Goal: Transaction & Acquisition: Purchase product/service

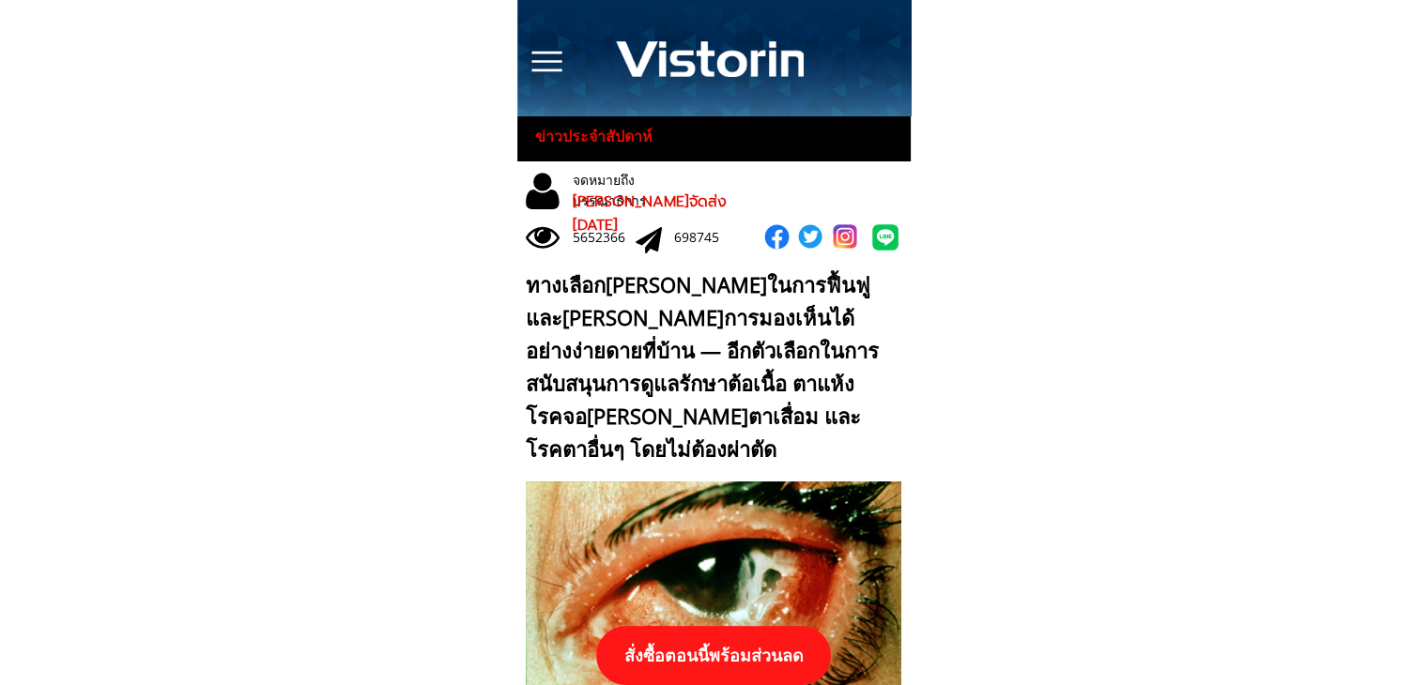
click at [747, 647] on p "สั่งซื้อตอนนี้พร้อมส่วนลด" at bounding box center [713, 655] width 235 height 59
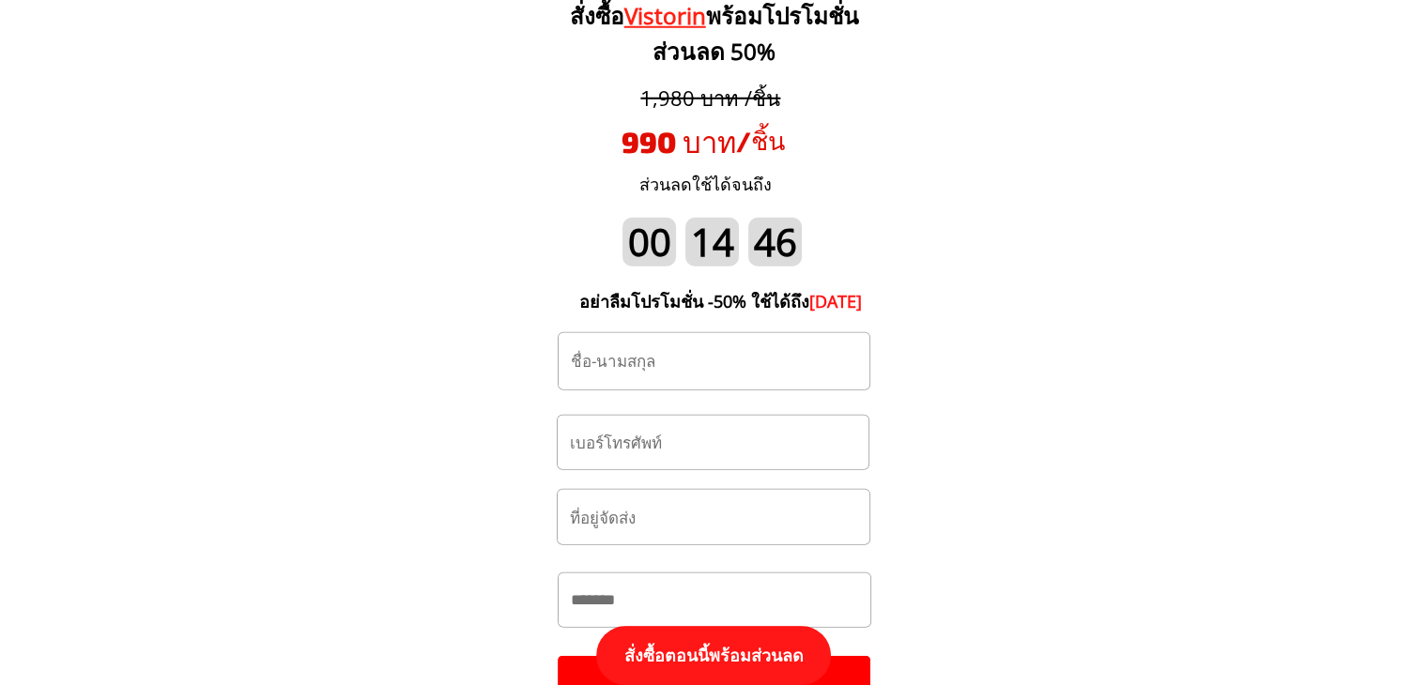
scroll to position [19680, 0]
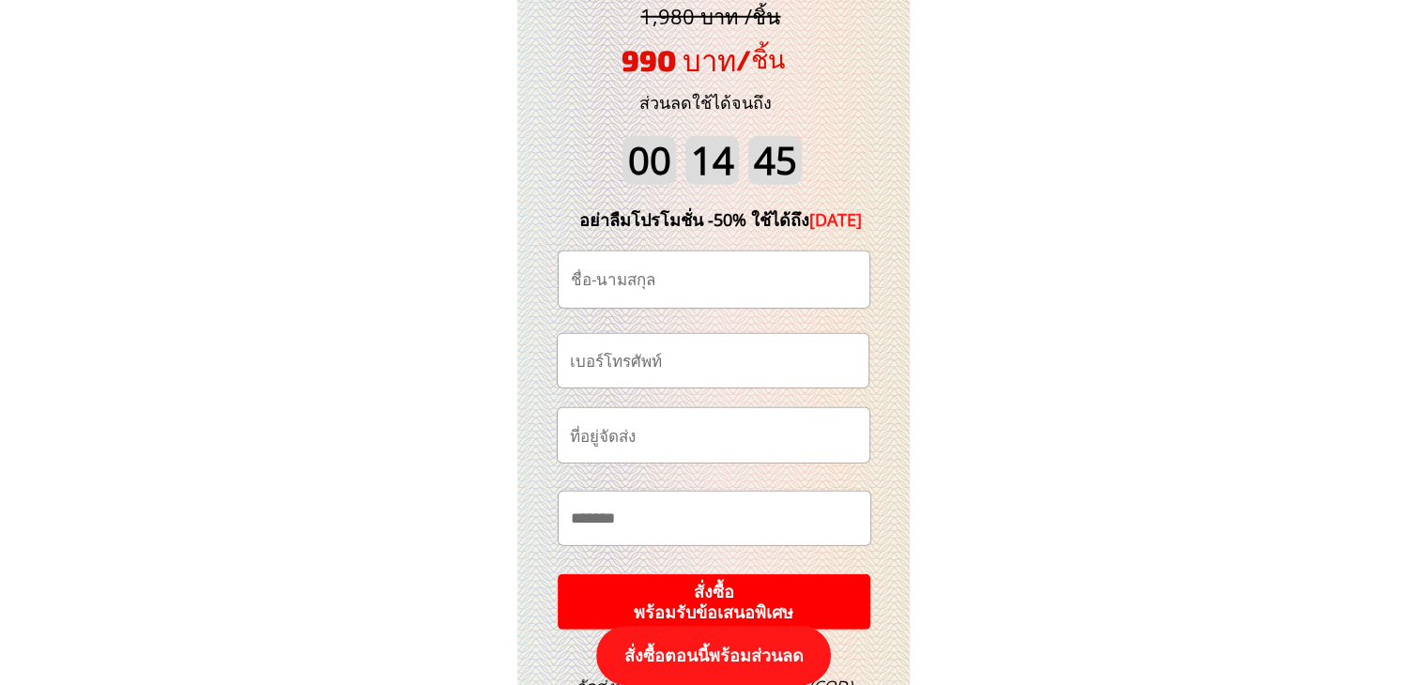
click at [695, 361] on input "tel" at bounding box center [713, 360] width 296 height 53
paste input "0809379377"
type input "0809379377"
click at [698, 275] on input "text" at bounding box center [714, 280] width 296 height 56
paste input "เคียง ทองกิ้ม"
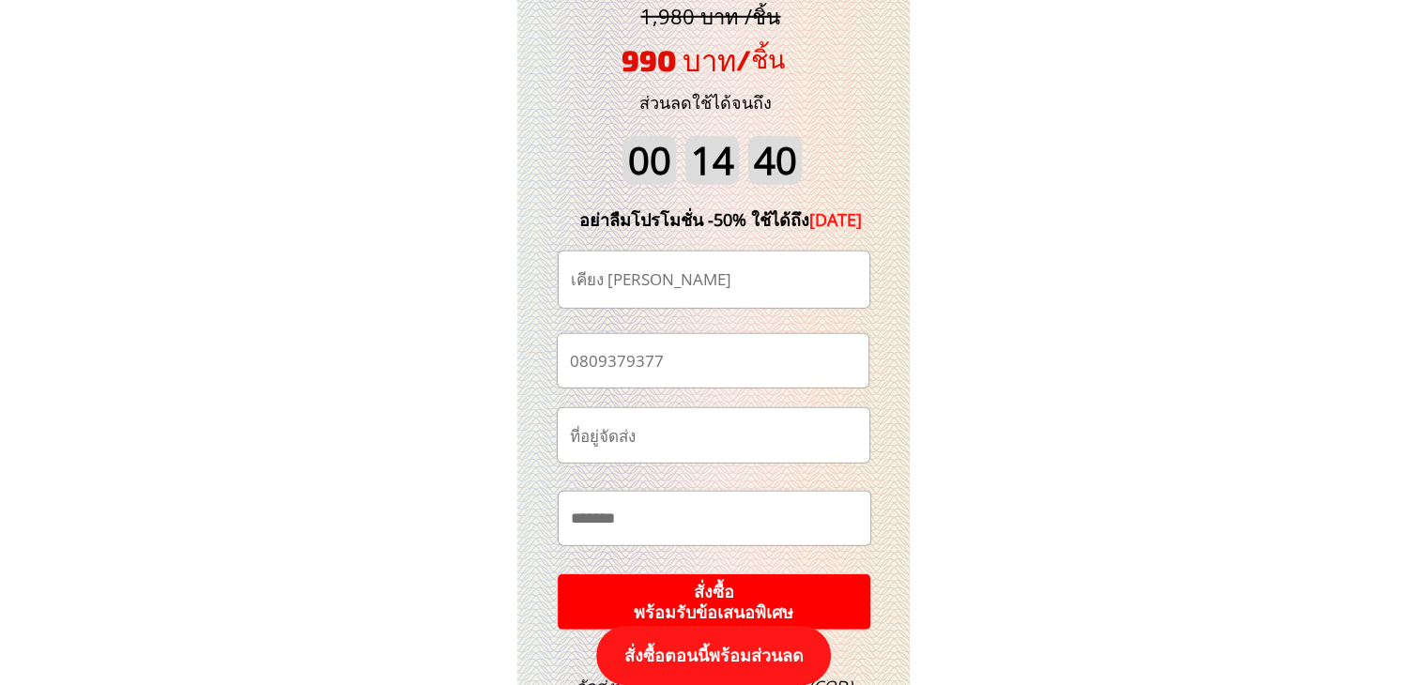
type input "เคียง ทองกิ้ม"
click at [725, 447] on input "text" at bounding box center [713, 435] width 297 height 54
paste input "ที่อยู่บ้านที่161 ตำบลในเตา อำเภอ ห้วยยอด จังหวัด ตรัง หมู่1 รหัสไปรสนี92130 เบ…"
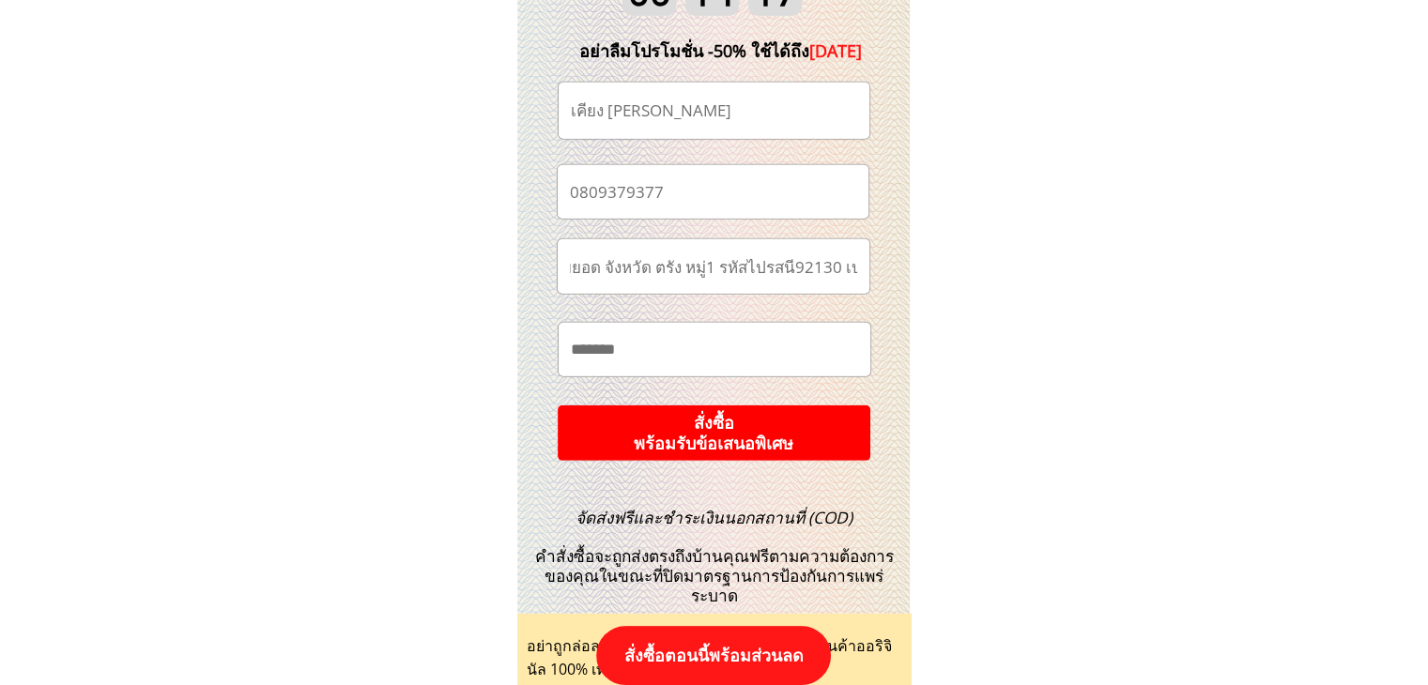
scroll to position [19868, 0]
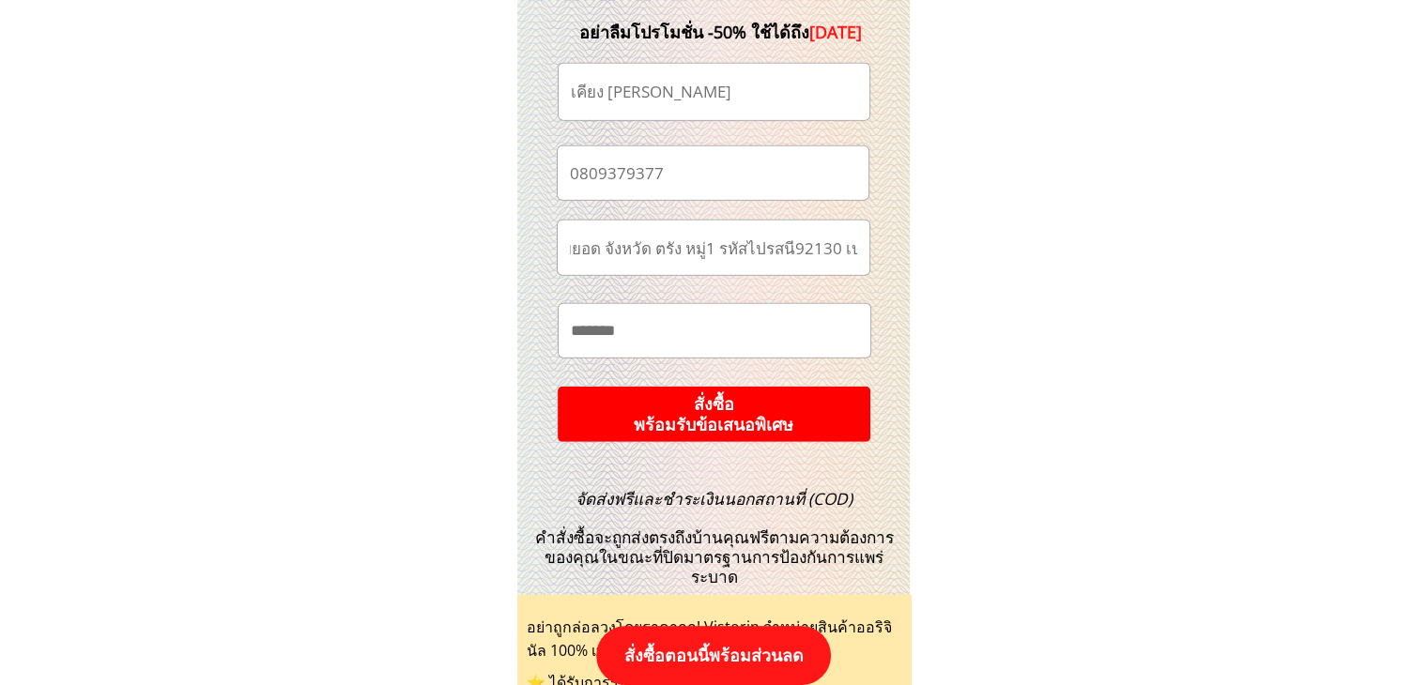
type input "ที่อยู่บ้านที่161 ตำบลในเตา อำเภอ ห้วยยอด จังหวัด ตรัง หมู่1 รหัสไปรสนี92130 เบ…"
click at [727, 423] on p "สั่งซื้อ พร้อมรับข้อเสนอพิเศษ" at bounding box center [714, 414] width 320 height 57
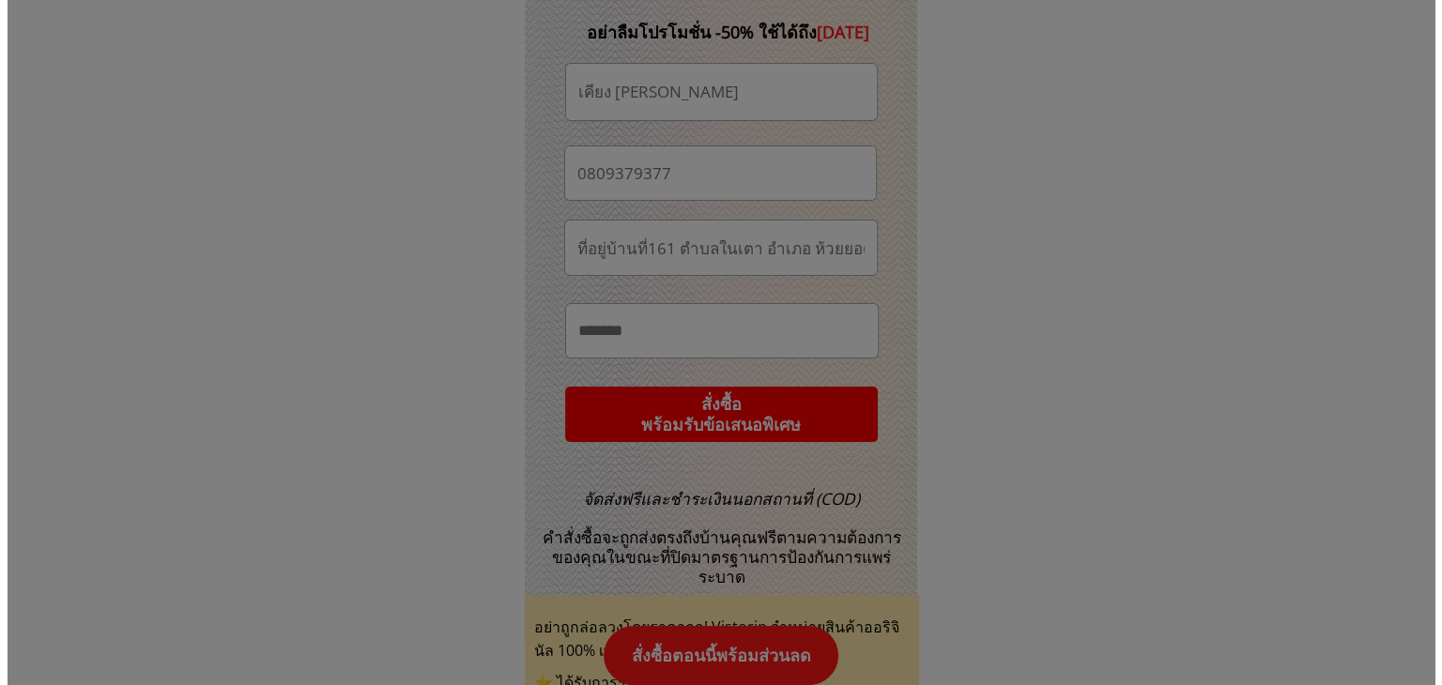
scroll to position [0, 0]
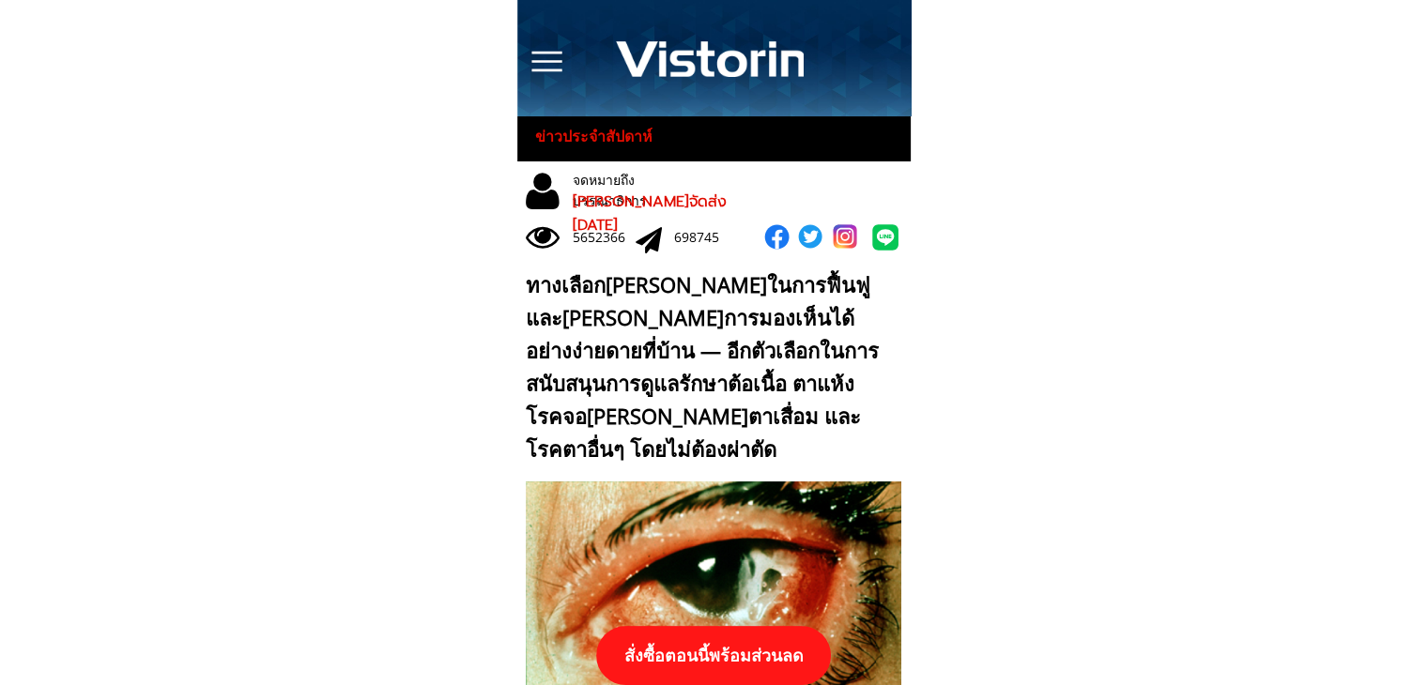
click at [813, 652] on p "สั่งซื้อตอนนี้พร้อมส่วนลด" at bounding box center [714, 655] width 258 height 65
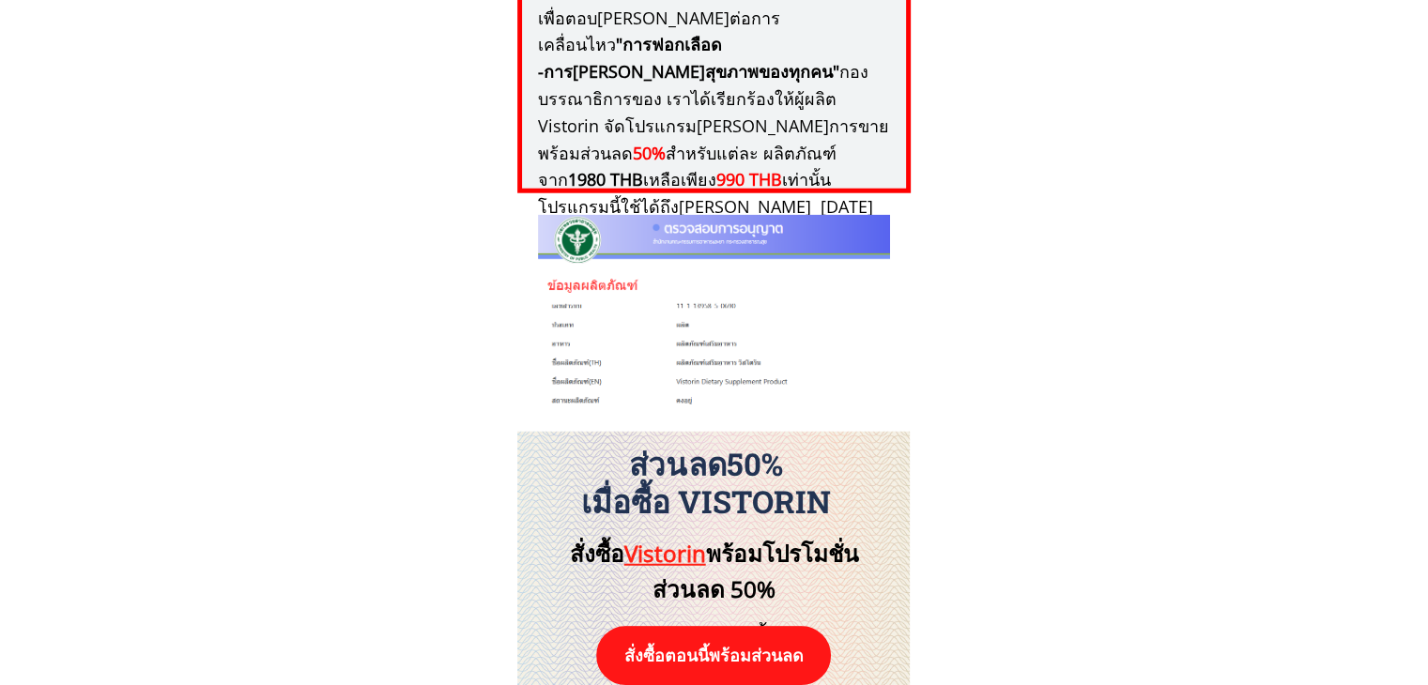
scroll to position [19492, 0]
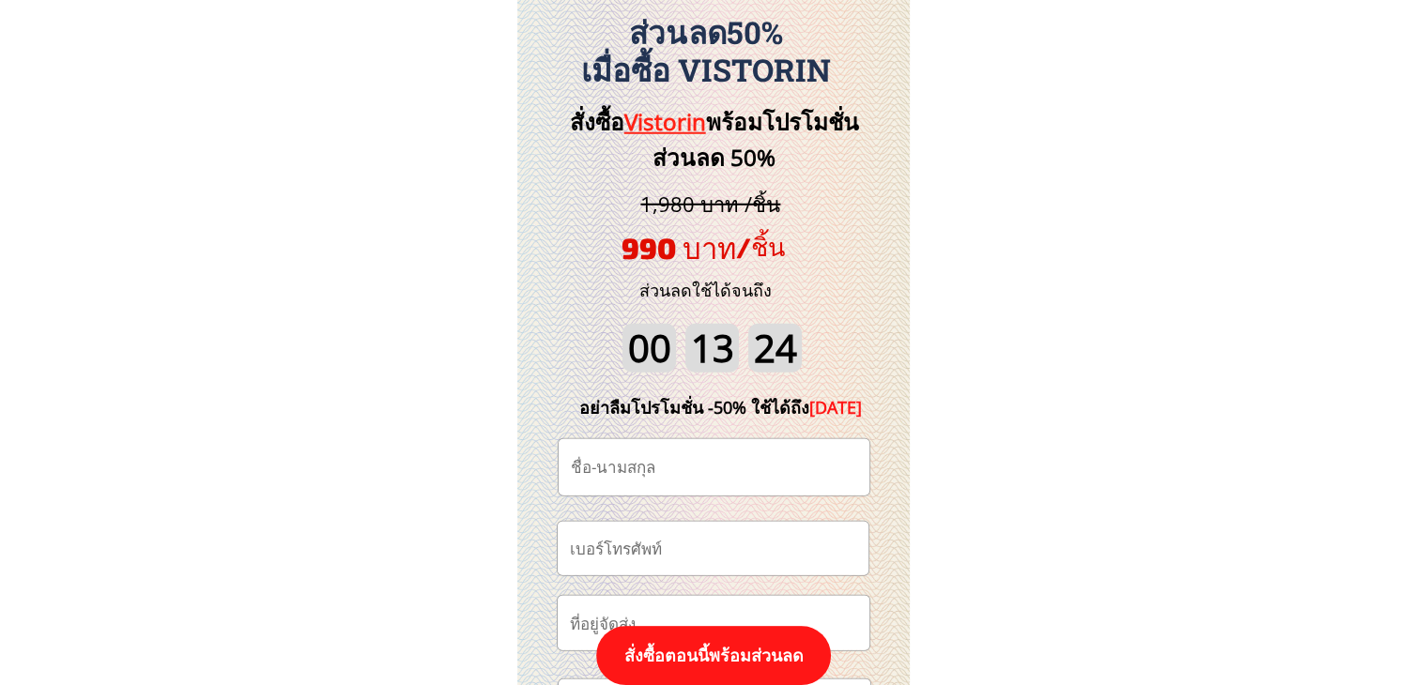
click at [735, 563] on input "tel" at bounding box center [713, 548] width 296 height 53
type input "02092339457"
click at [782, 467] on input "text" at bounding box center [714, 467] width 296 height 56
paste input "[PERSON_NAME]นะจะเลีน"
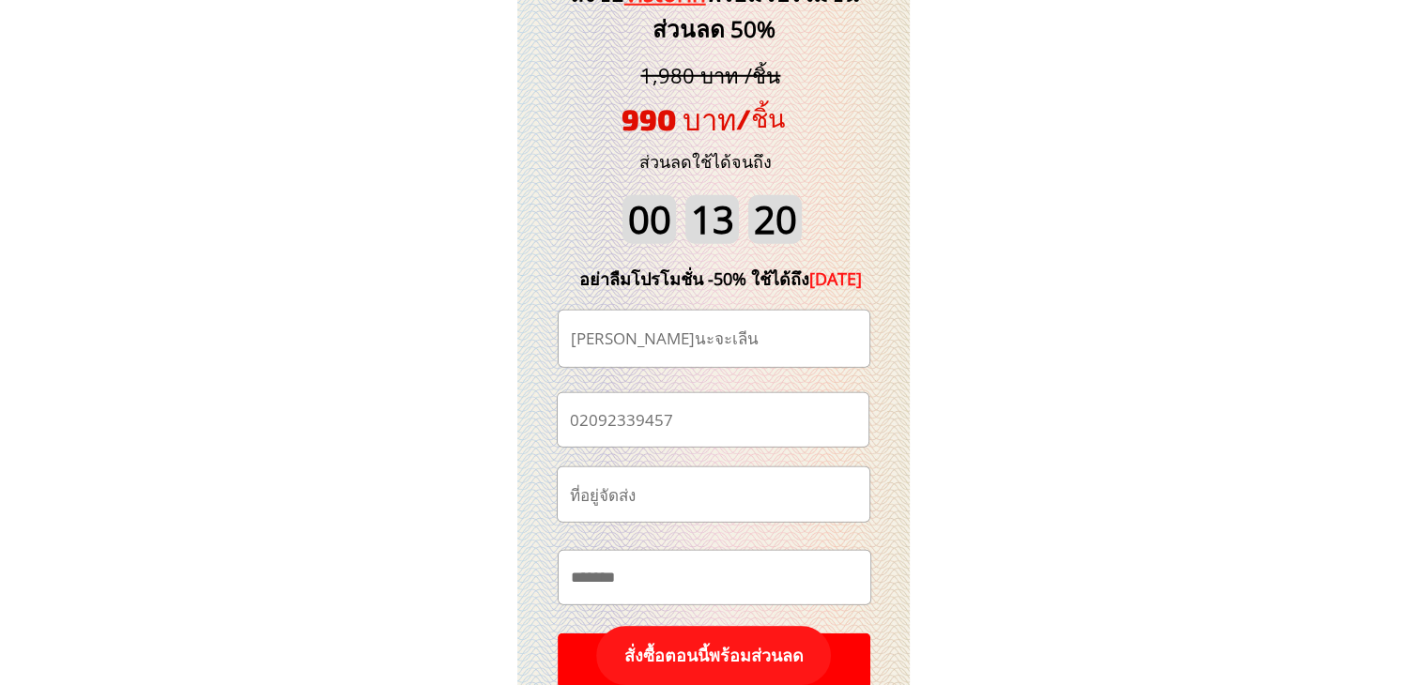
scroll to position [19774, 0]
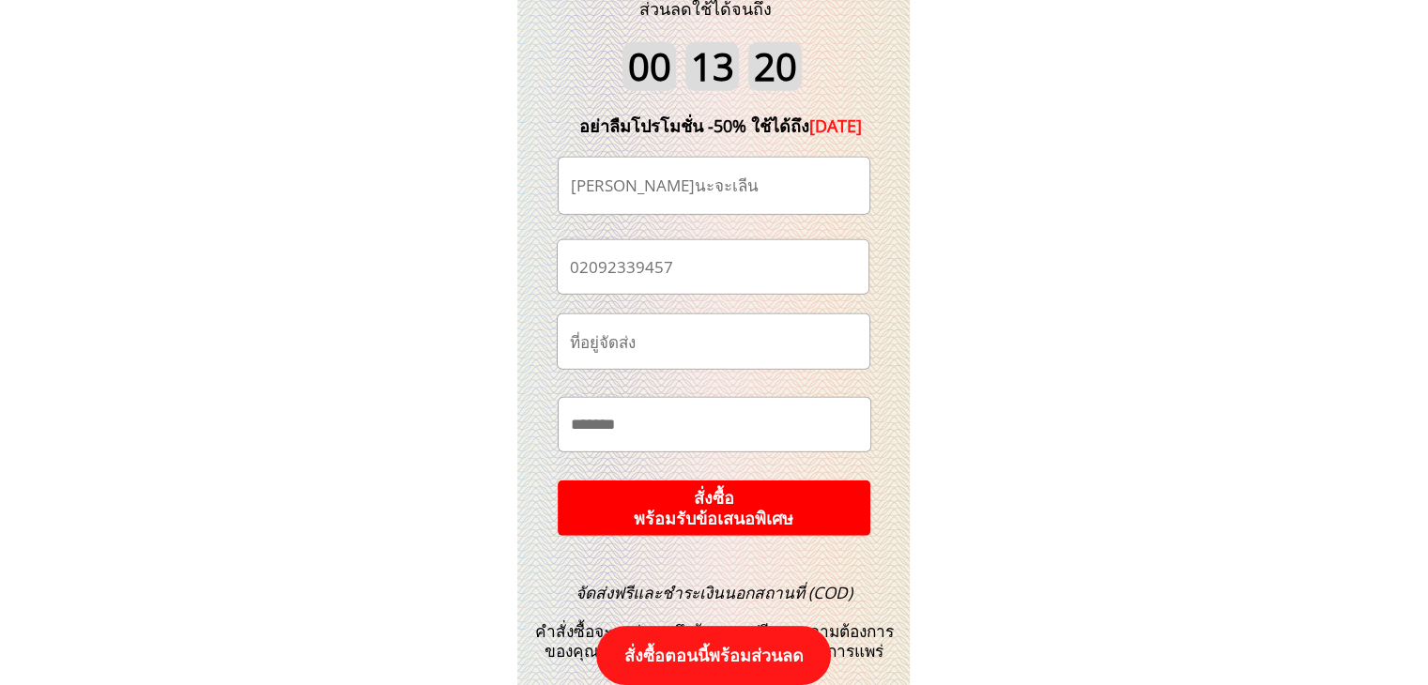
type input "[PERSON_NAME]นะจะเลีน"
click at [823, 501] on p "สั่งซื้อ พร้อมรับข้อเสนอพิเศษ" at bounding box center [714, 508] width 325 height 57
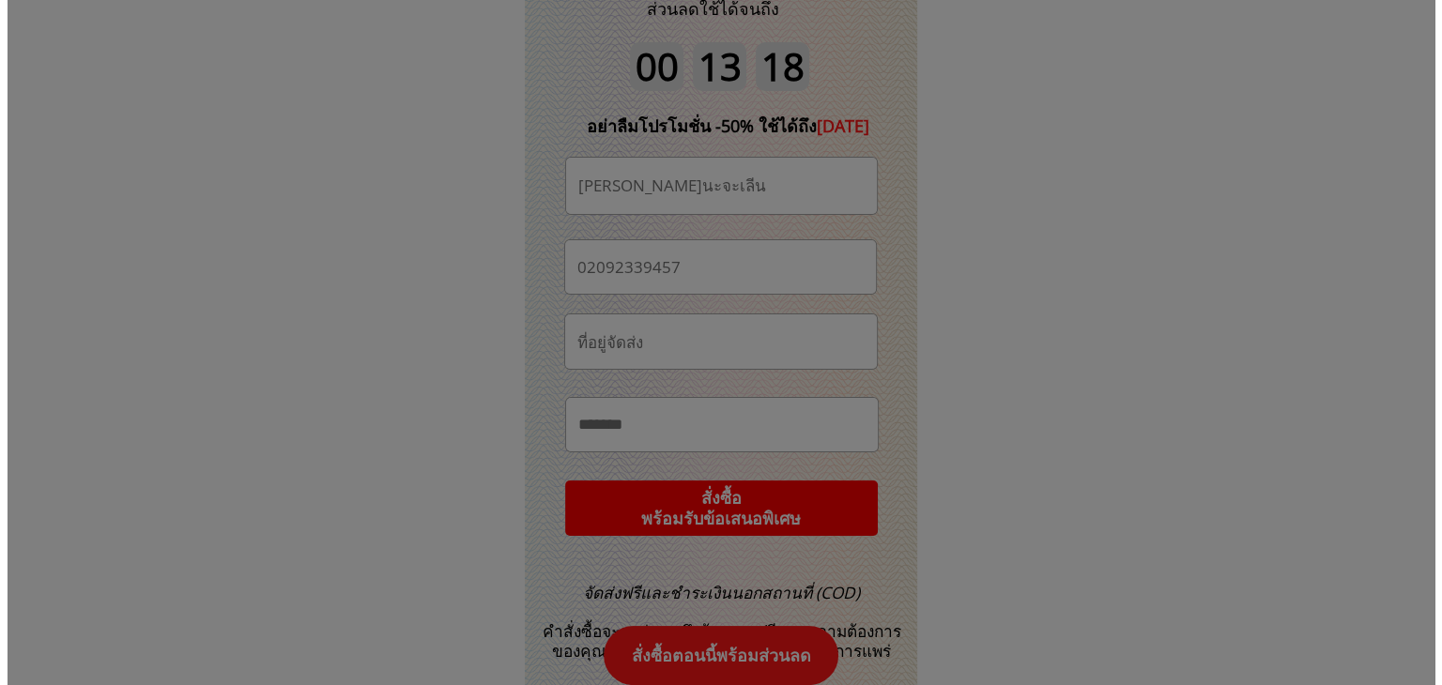
scroll to position [0, 0]
